Goal: Task Accomplishment & Management: Complete application form

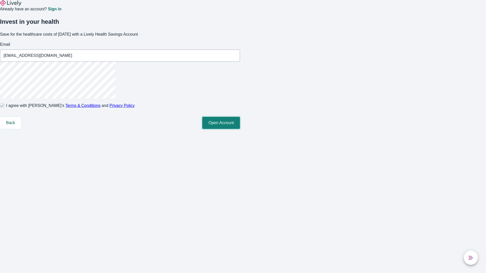
click at [240, 129] on button "Open Account" at bounding box center [221, 123] width 38 height 12
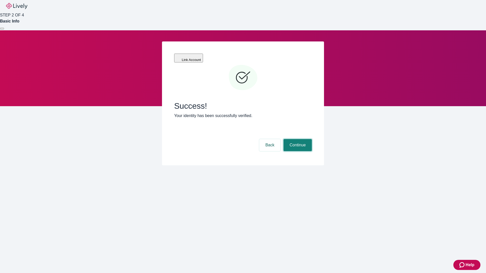
click at [297, 139] on button "Continue" at bounding box center [297, 145] width 28 height 12
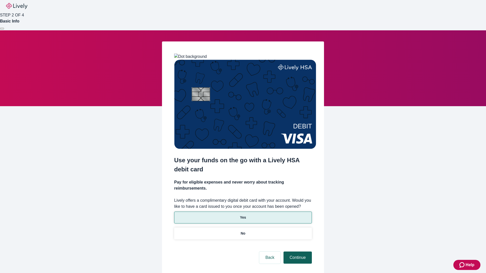
click at [243, 215] on p "Yes" at bounding box center [243, 217] width 6 height 5
click at [297, 252] on button "Continue" at bounding box center [297, 258] width 28 height 12
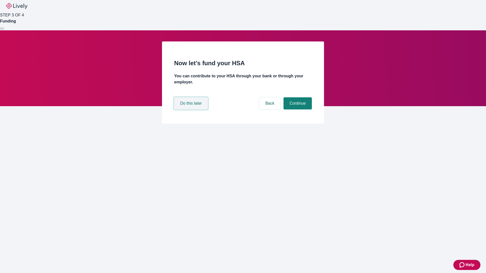
click at [192, 110] on button "Do this later" at bounding box center [191, 103] width 34 height 12
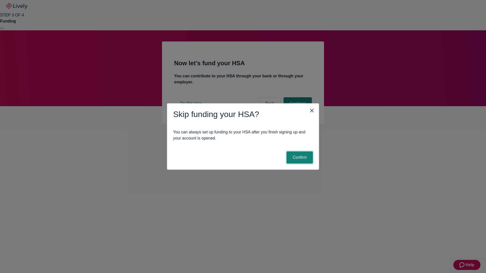
click at [299, 158] on button "Confirm" at bounding box center [300, 158] width 26 height 12
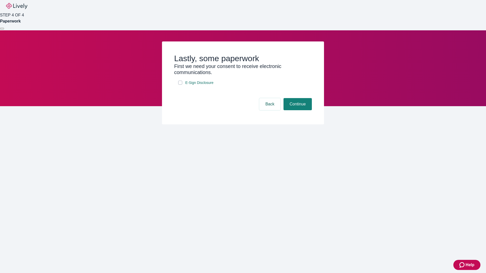
click at [180, 85] on input "E-Sign Disclosure" at bounding box center [180, 83] width 4 height 4
checkbox input "true"
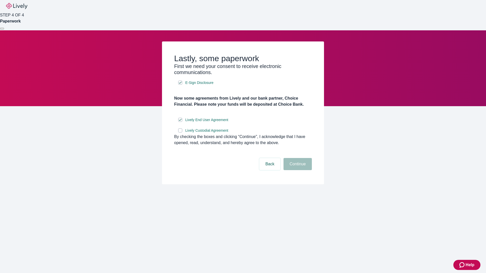
click at [180, 133] on input "Lively Custodial Agreement" at bounding box center [180, 131] width 4 height 4
checkbox input "true"
click at [297, 170] on button "Continue" at bounding box center [297, 164] width 28 height 12
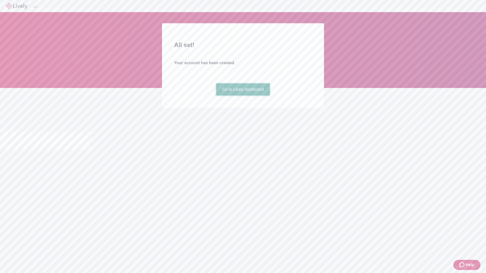
click at [243, 96] on link "Go to Lively dashboard" at bounding box center [243, 90] width 54 height 12
